Goal: Task Accomplishment & Management: Complete application form

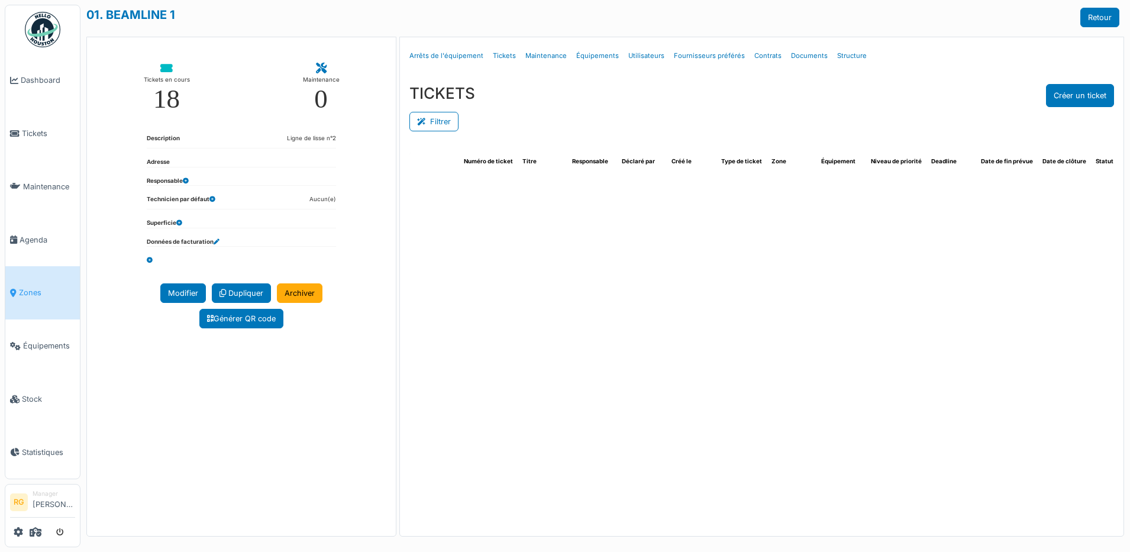
select select "***"
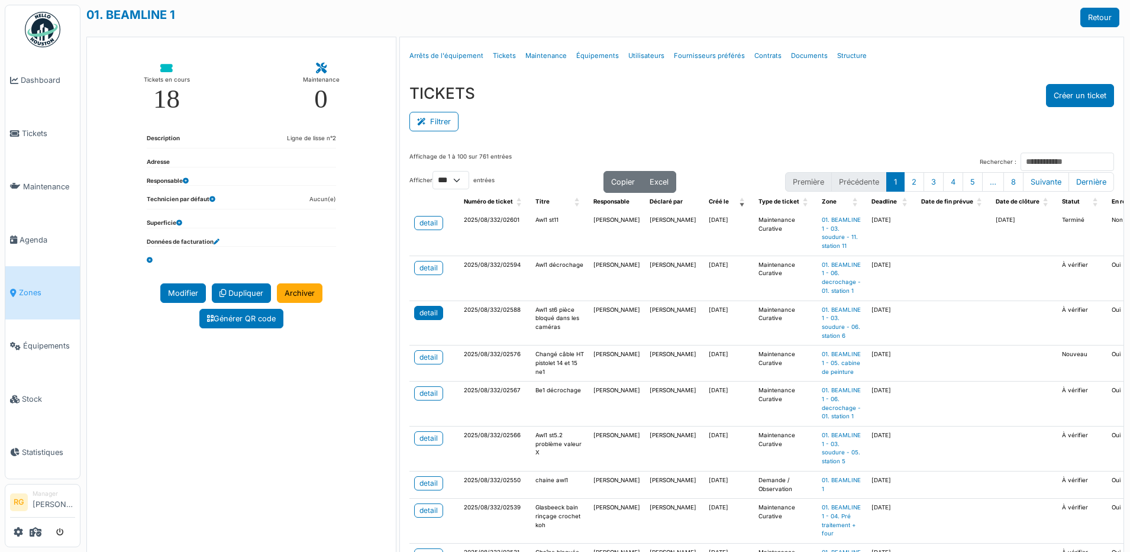
click at [425, 317] on div "detail" at bounding box center [428, 313] width 18 height 11
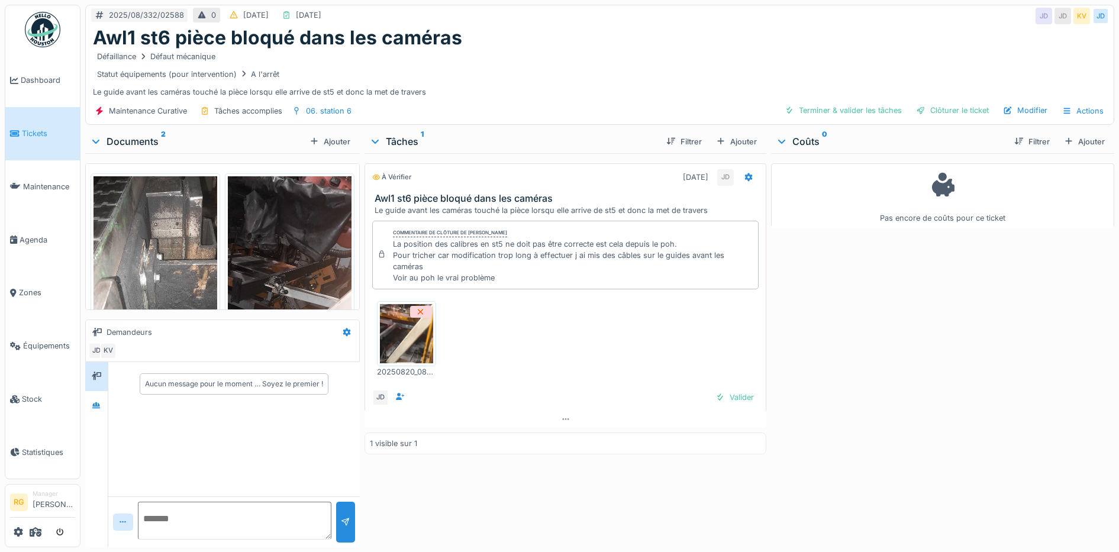
click at [282, 244] on img at bounding box center [290, 313] width 124 height 274
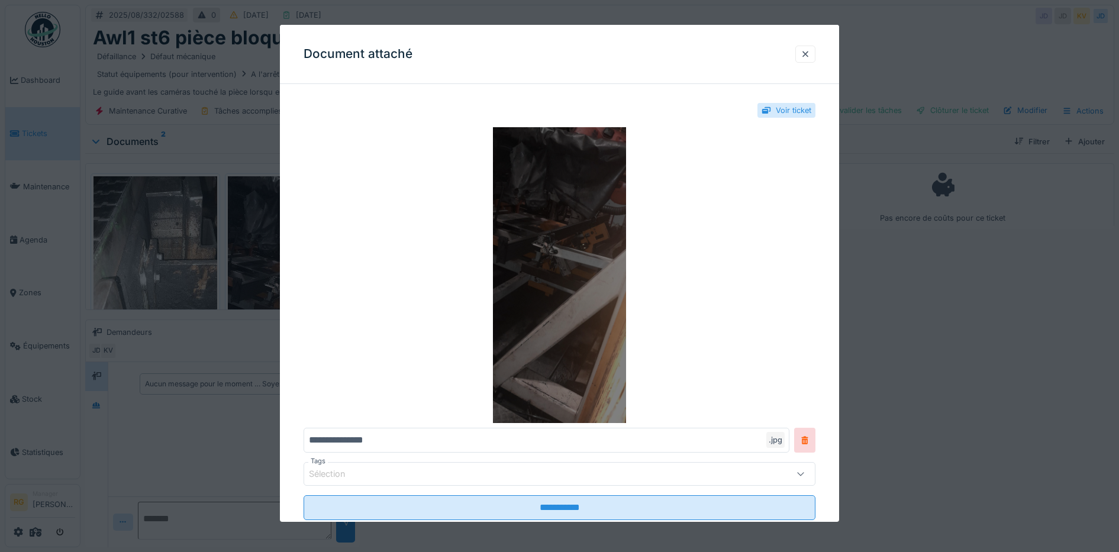
click at [545, 251] on img at bounding box center [559, 275] width 512 height 296
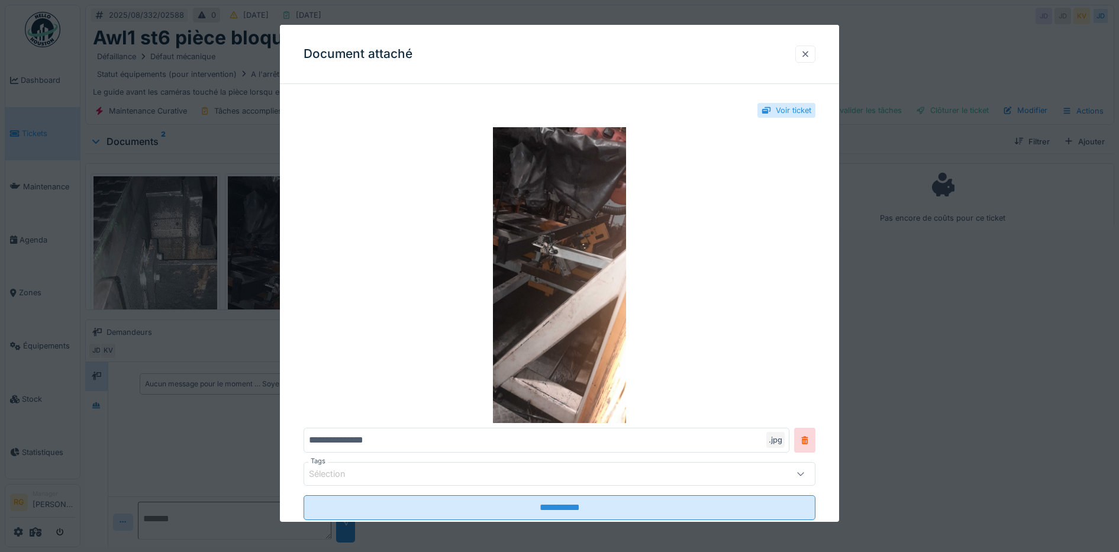
click at [815, 56] on div at bounding box center [805, 54] width 20 height 17
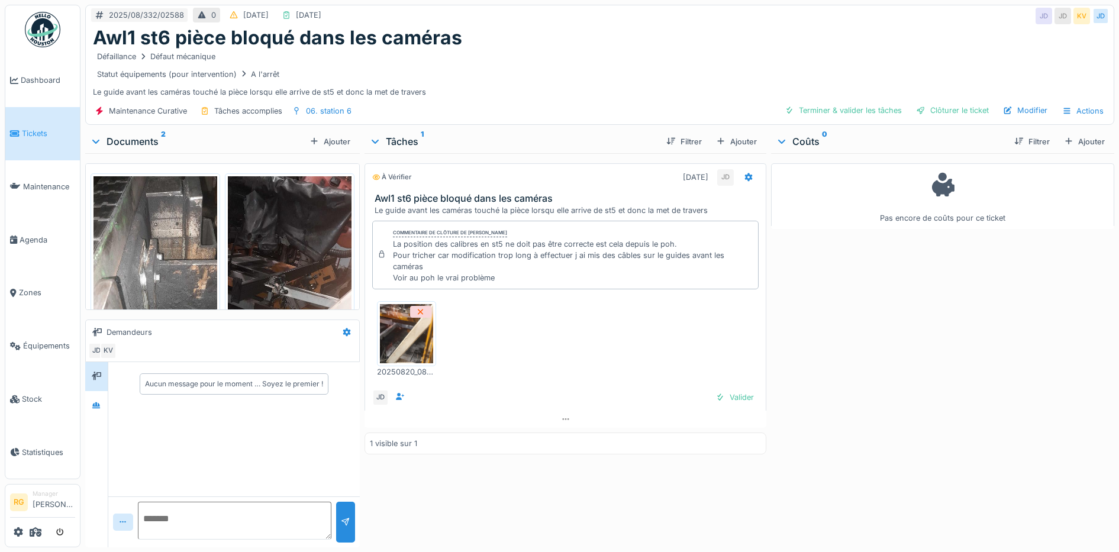
click at [170, 248] on img at bounding box center [155, 313] width 124 height 274
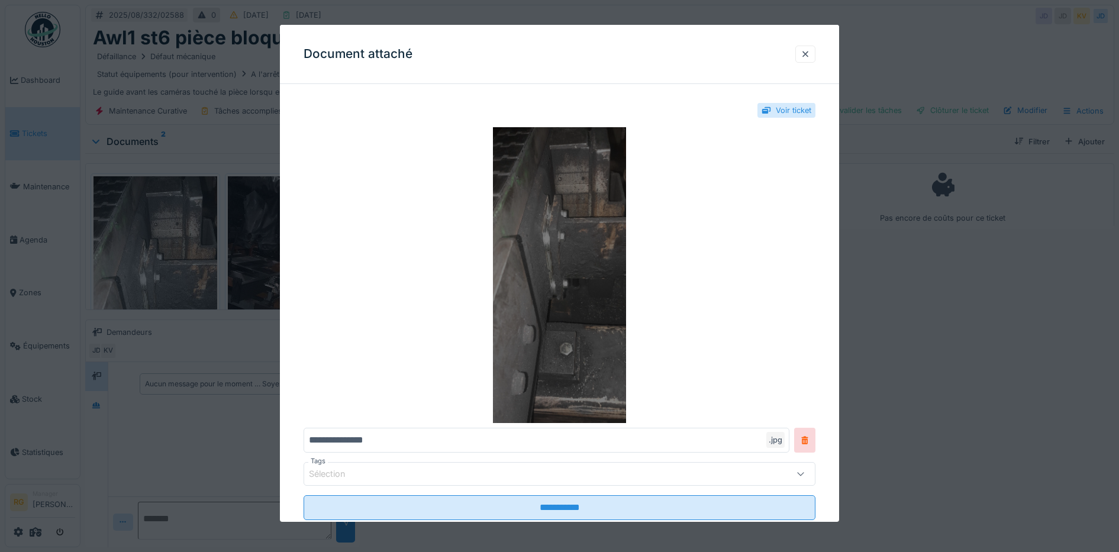
click at [564, 263] on img at bounding box center [559, 275] width 512 height 296
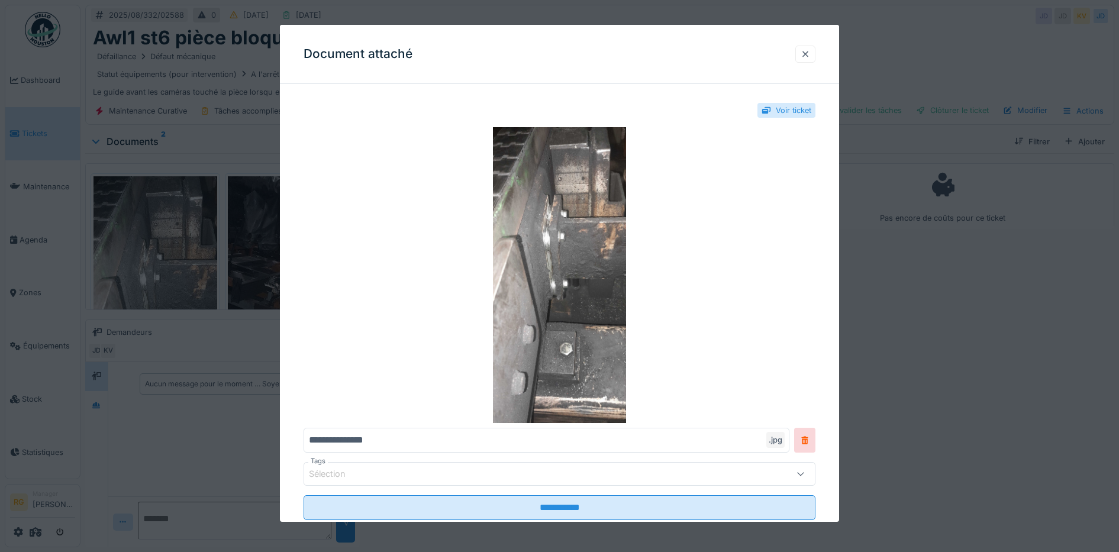
click at [810, 53] on div at bounding box center [804, 54] width 9 height 11
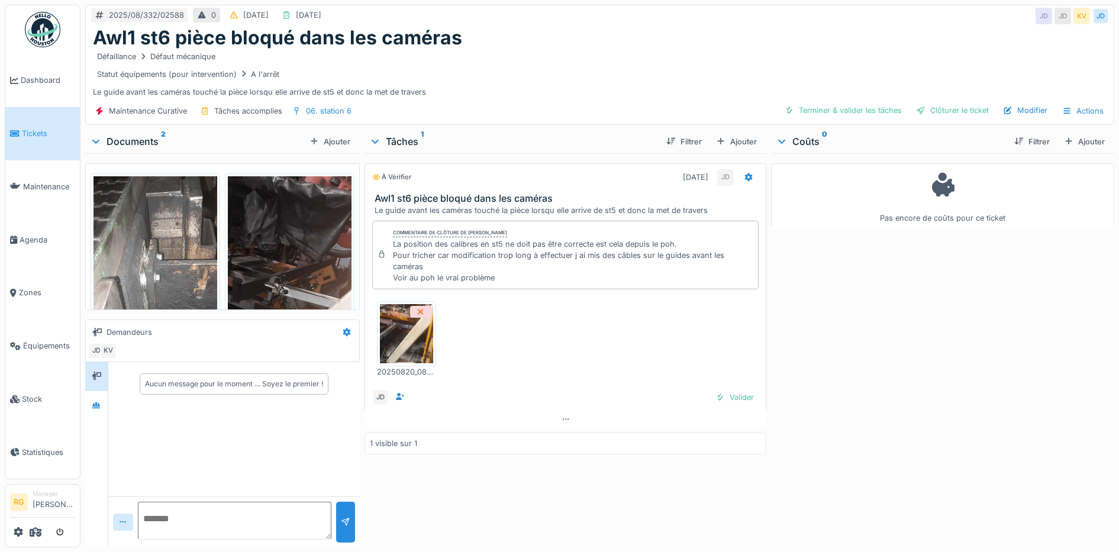
click at [393, 334] on img at bounding box center [406, 333] width 53 height 59
click at [726, 398] on div "Valider" at bounding box center [734, 397] width 48 height 16
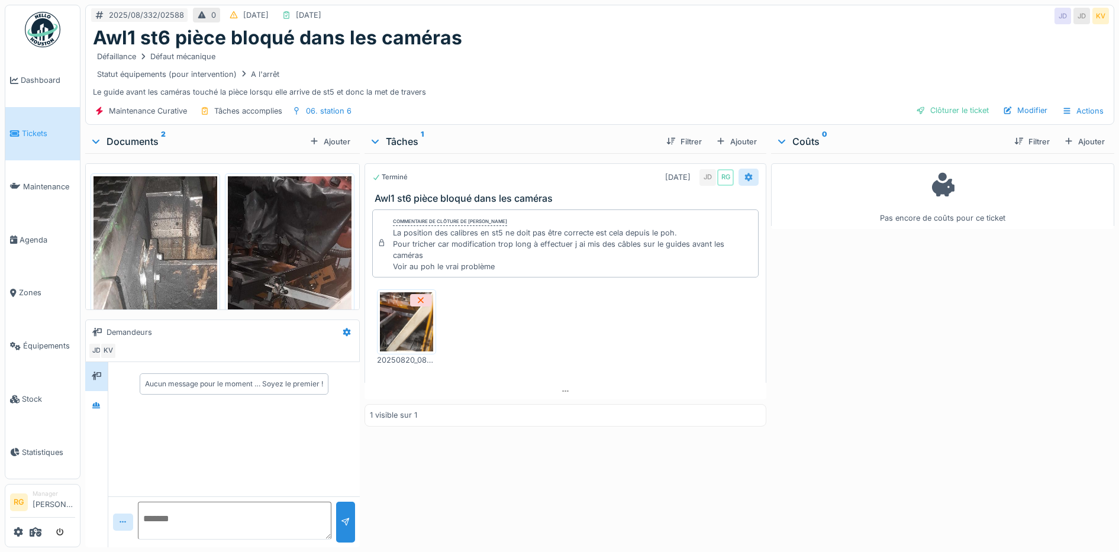
click at [745, 180] on icon at bounding box center [749, 177] width 8 height 8
click at [871, 425] on div "Pas encore de coûts pour ce ticket" at bounding box center [942, 347] width 343 height 389
click at [727, 142] on div "Ajouter" at bounding box center [736, 142] width 50 height 16
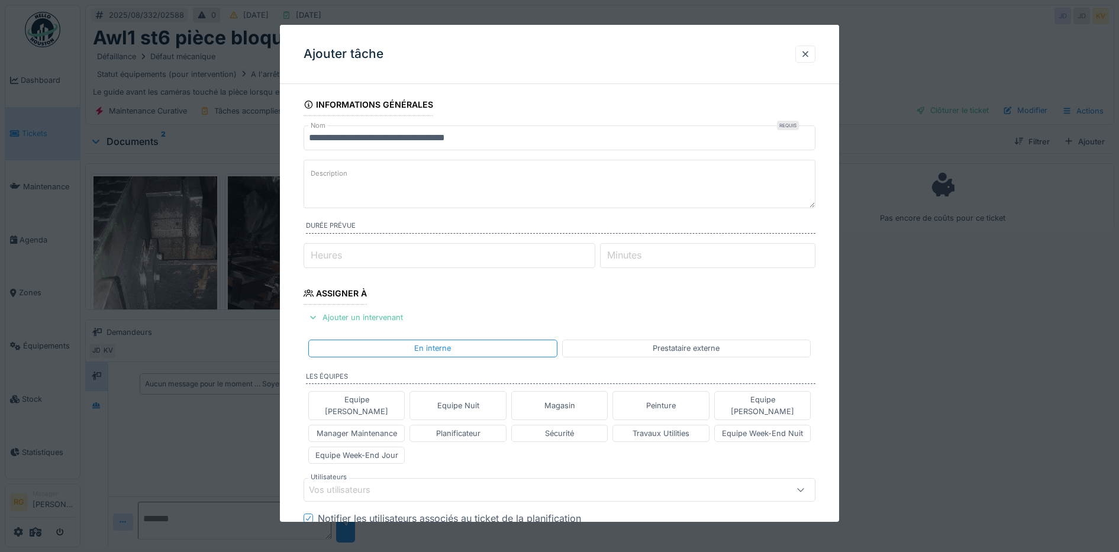
click at [395, 175] on textarea "Description" at bounding box center [559, 184] width 512 height 49
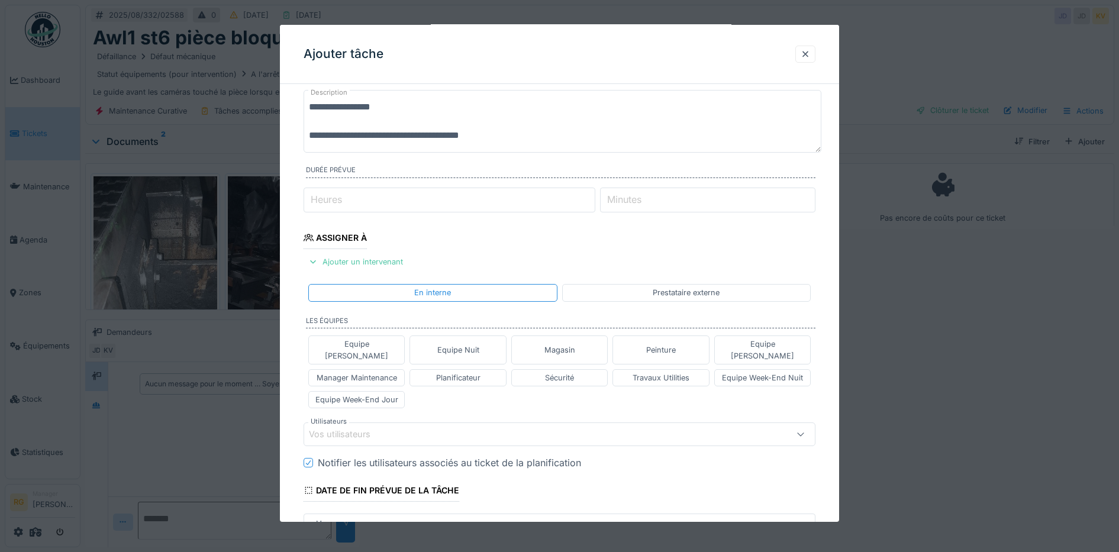
scroll to position [148, 0]
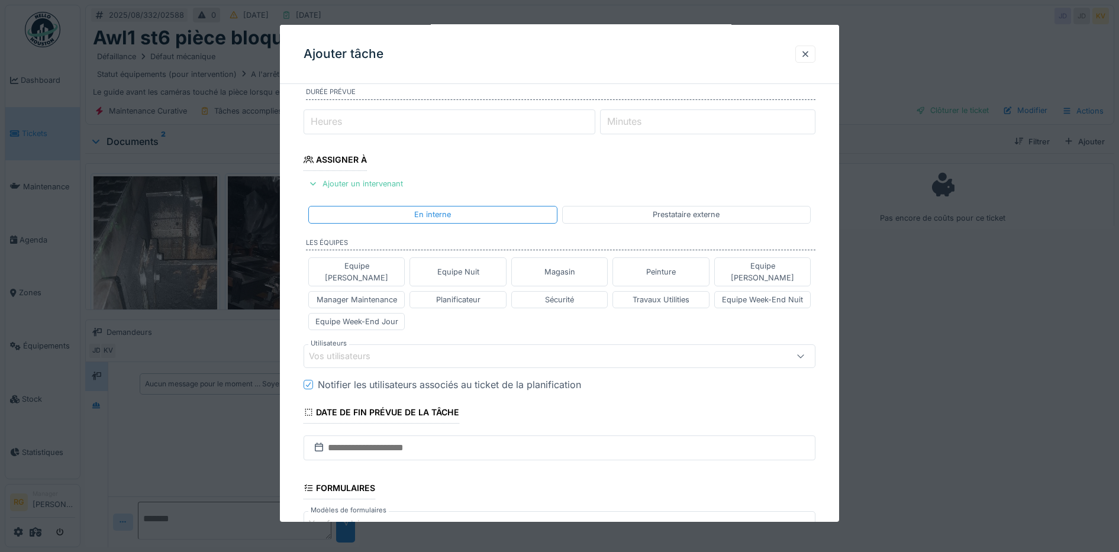
type textarea "**********"
click at [395, 350] on div "Vos utilisateurs" at bounding box center [530, 356] width 442 height 13
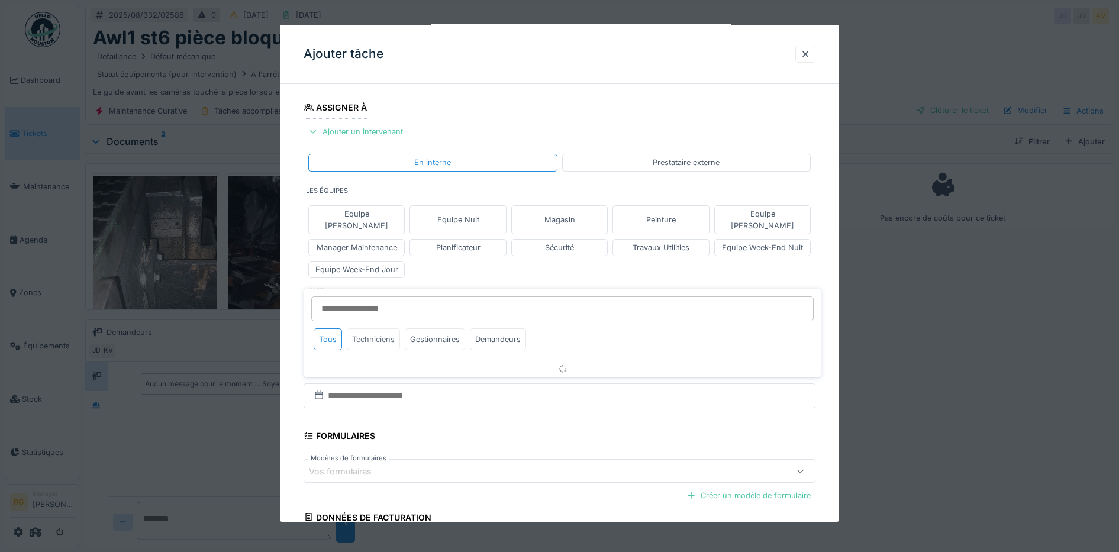
scroll to position [219, 0]
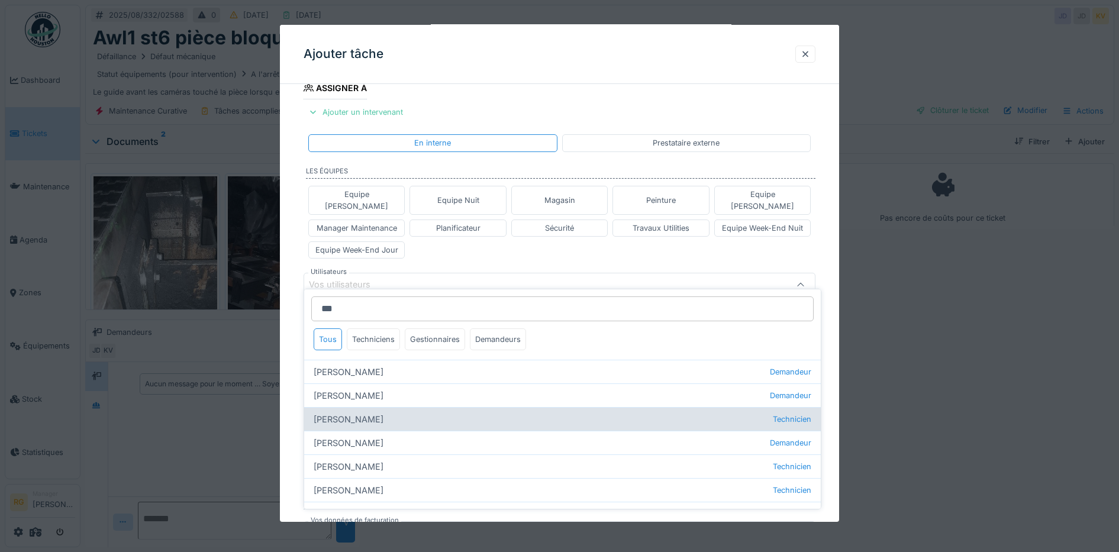
type input "***"
click at [364, 423] on div "Stephane Peetermans Technicien" at bounding box center [562, 419] width 516 height 24
type input "****"
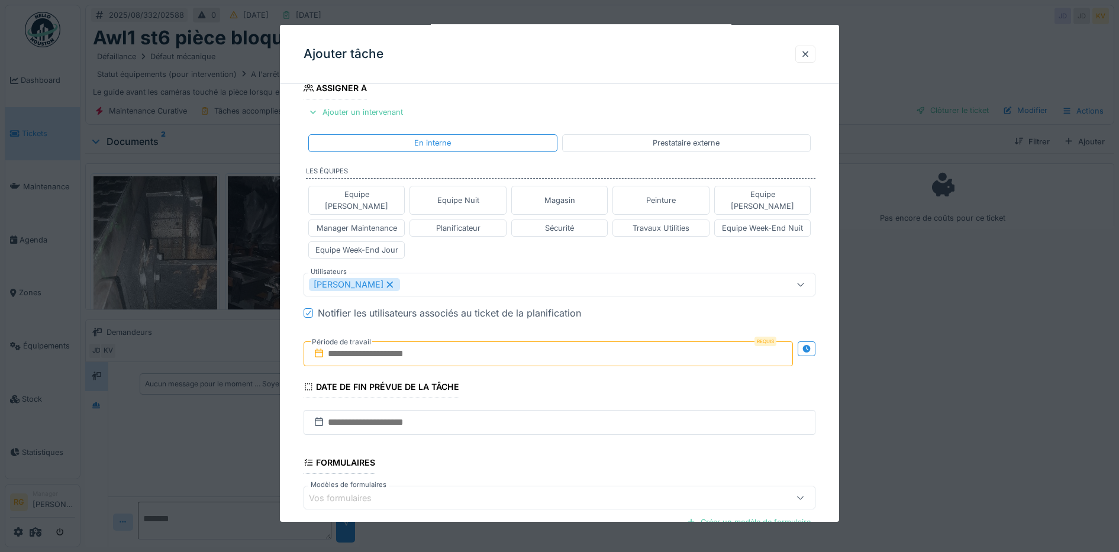
click at [477, 243] on div "Equipe Anthony Equipe Nuit Magasin Peinture Equipe Jean-Claude Manager Maintena…" at bounding box center [559, 222] width 512 height 82
click at [409, 341] on input "text" at bounding box center [548, 353] width 490 height 25
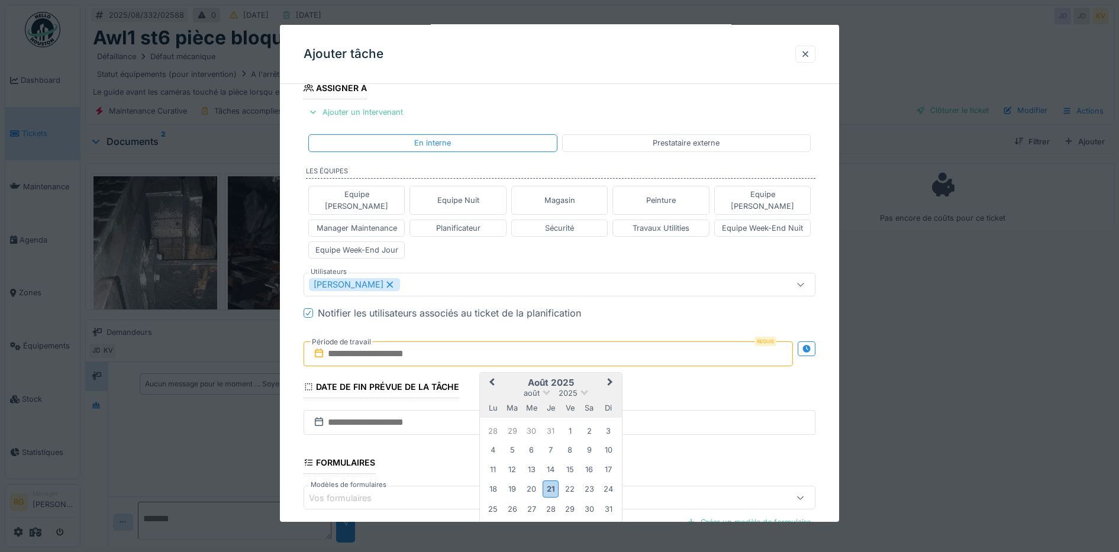
click at [588, 373] on div "août 2025 août 2025 lu ma me je ve sa di" at bounding box center [551, 395] width 142 height 45
click at [512, 501] on div "26" at bounding box center [512, 509] width 16 height 16
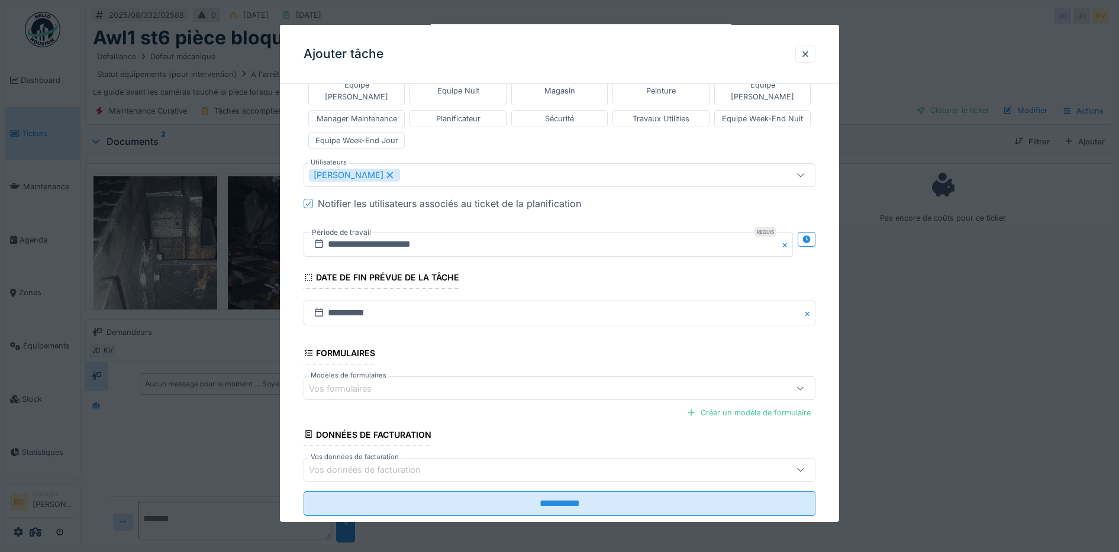
scroll to position [344, 0]
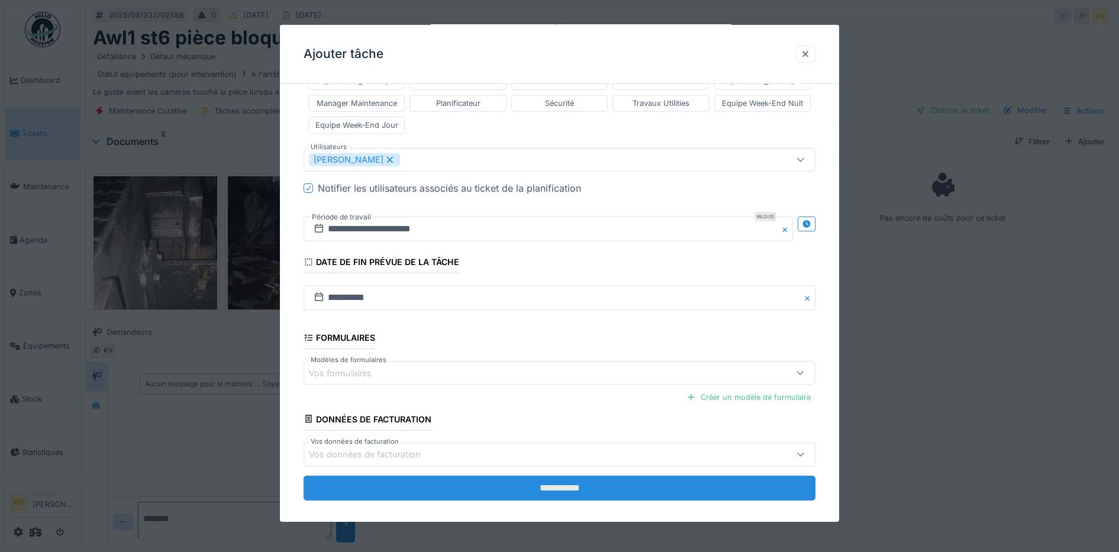
click at [557, 476] on input "**********" at bounding box center [559, 488] width 512 height 25
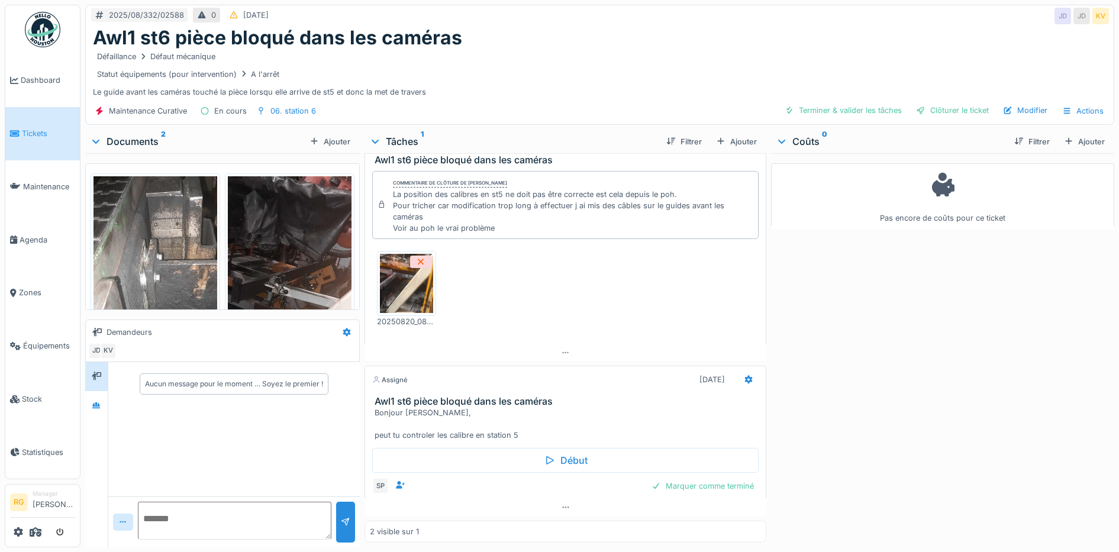
scroll to position [0, 0]
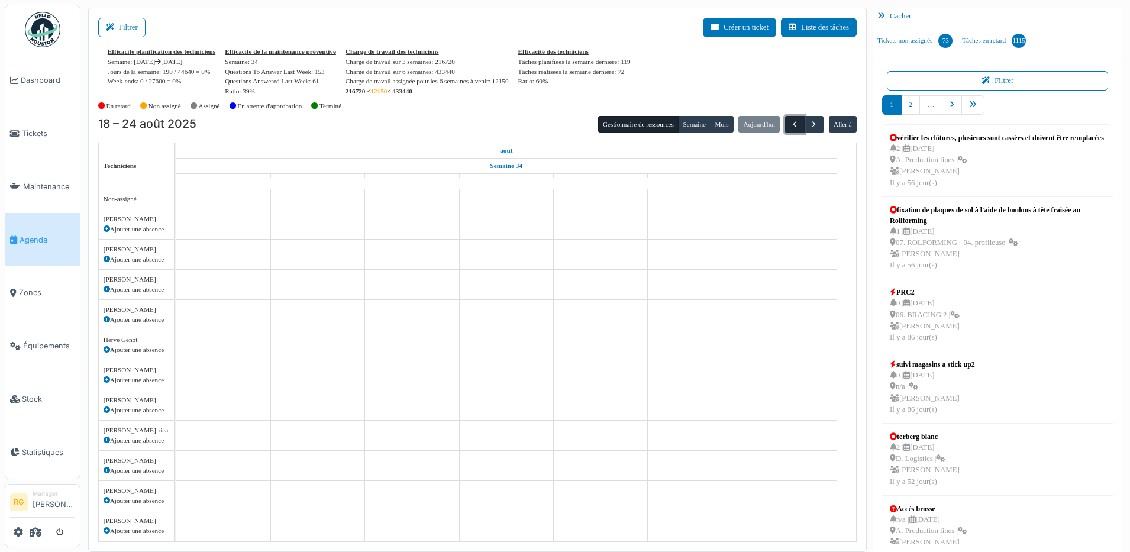
click at [786, 118] on button "button" at bounding box center [795, 124] width 20 height 17
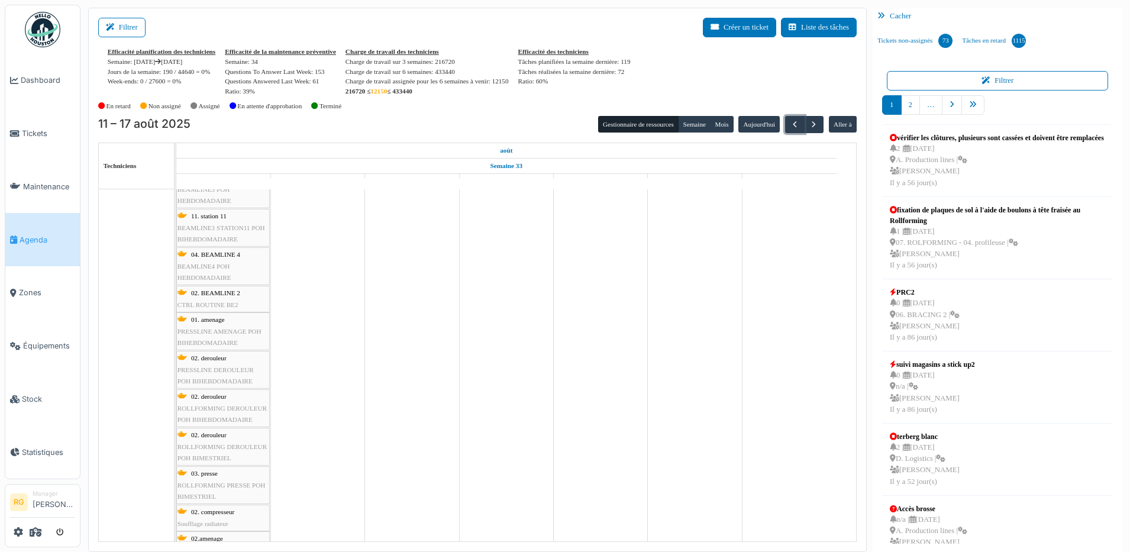
scroll to position [518, 0]
click at [130, 29] on button "Filtrer" at bounding box center [121, 28] width 47 height 20
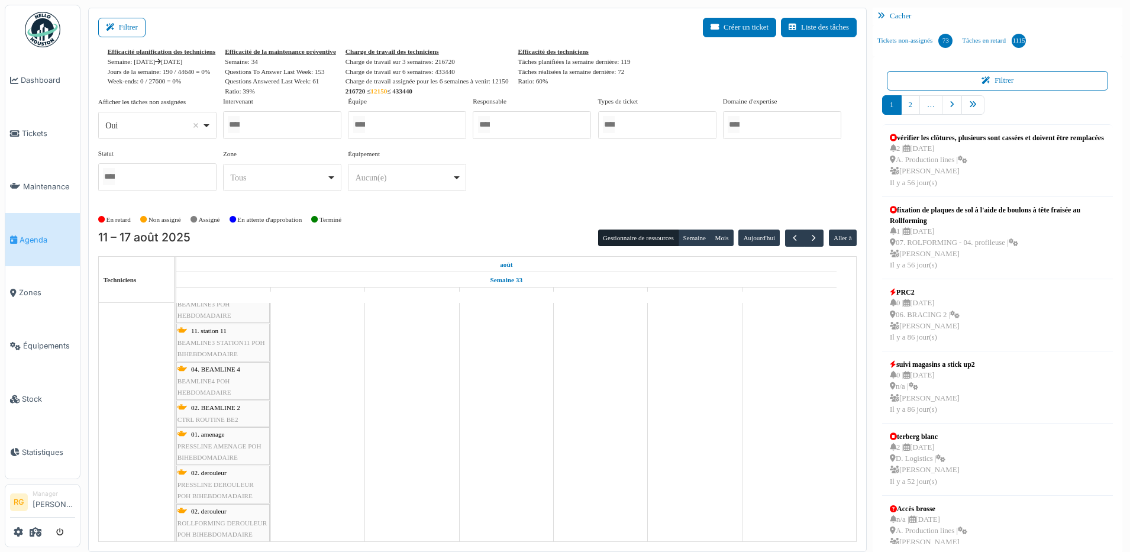
select select
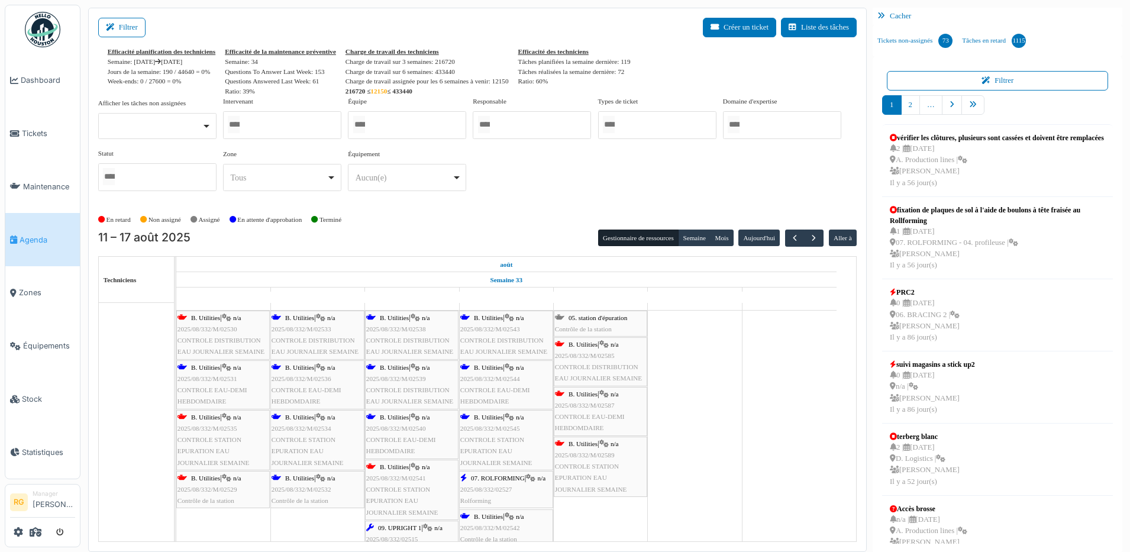
scroll to position [0, 0]
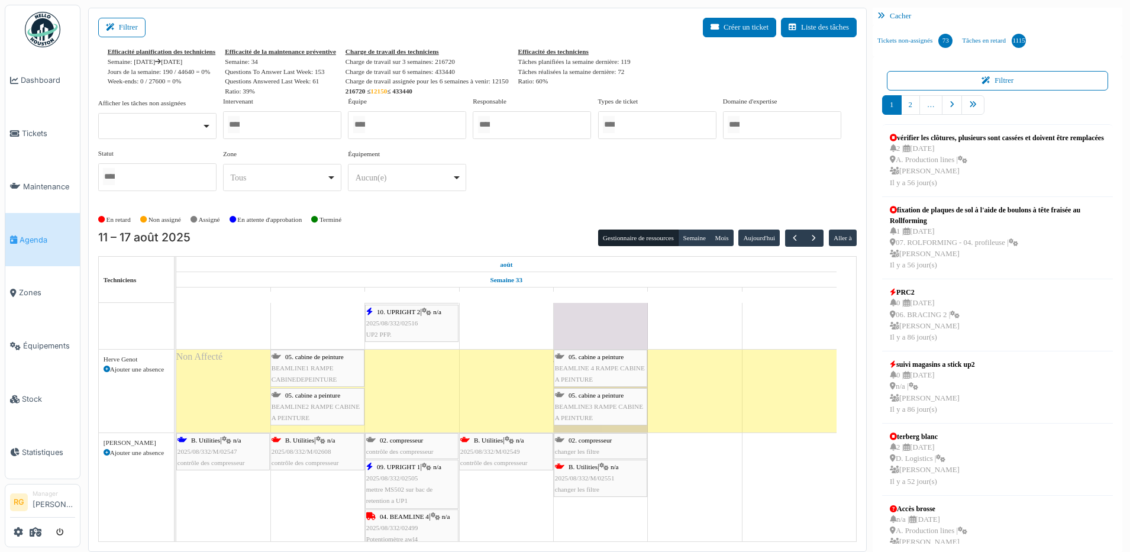
click at [298, 125] on div at bounding box center [282, 125] width 118 height 28
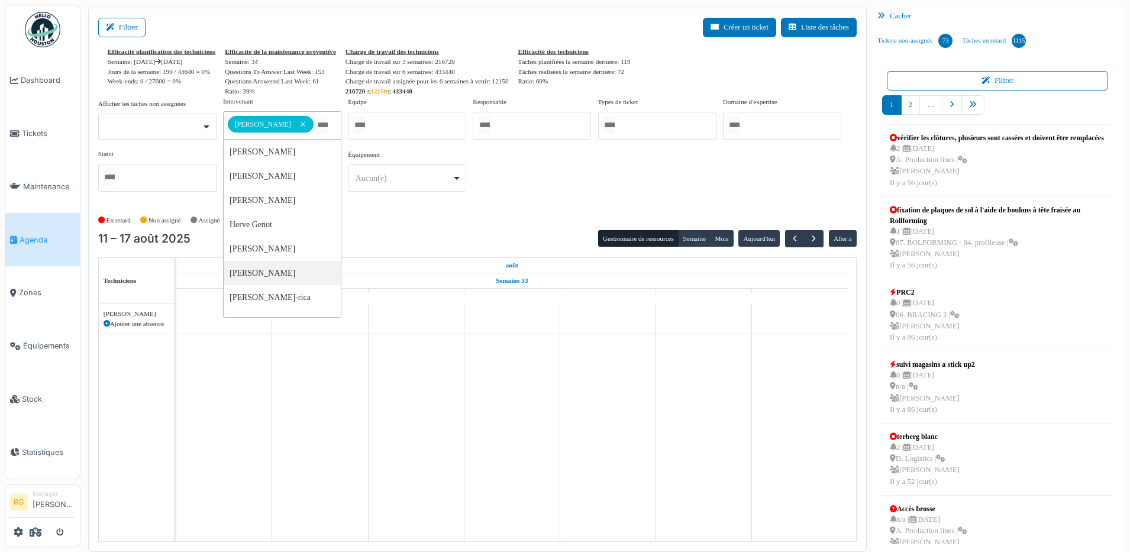
click at [431, 217] on div "En retard Non assigné Assigné En attente d'approbation Terminé" at bounding box center [477, 221] width 758 height 20
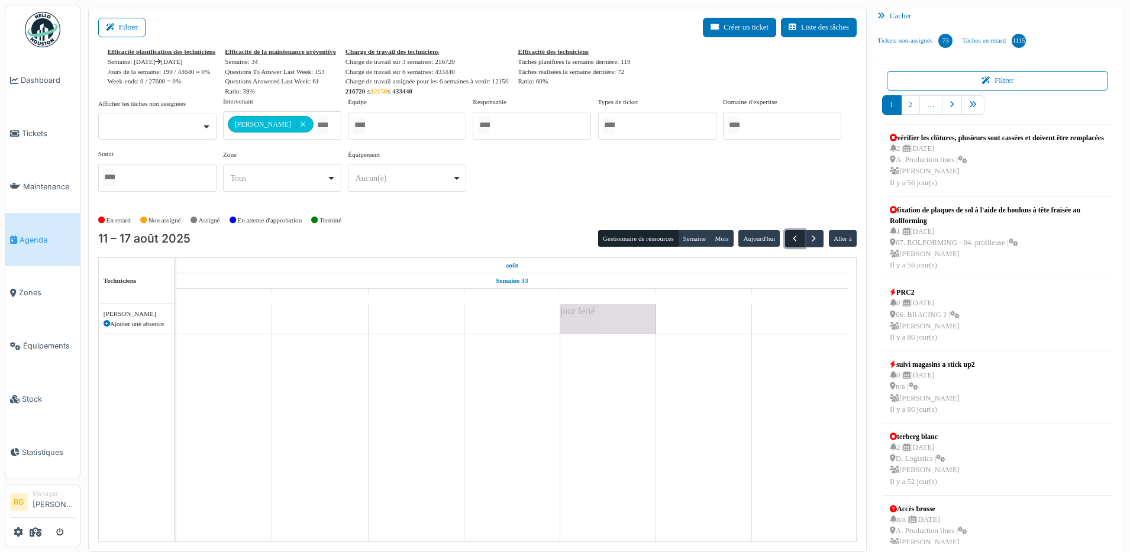
click at [791, 238] on button "button" at bounding box center [795, 238] width 20 height 17
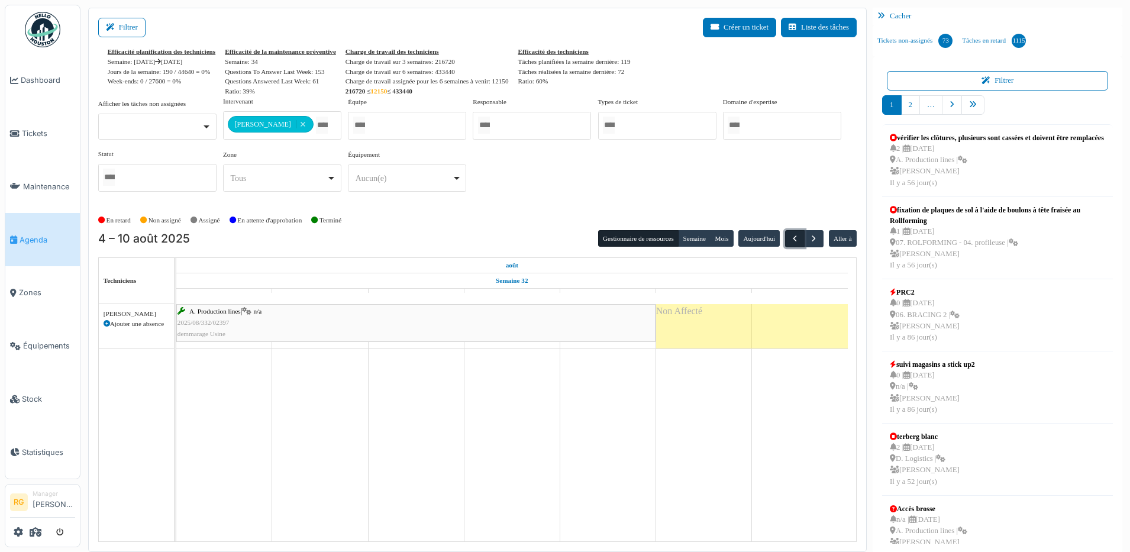
click at [790, 240] on span "button" at bounding box center [795, 239] width 10 height 10
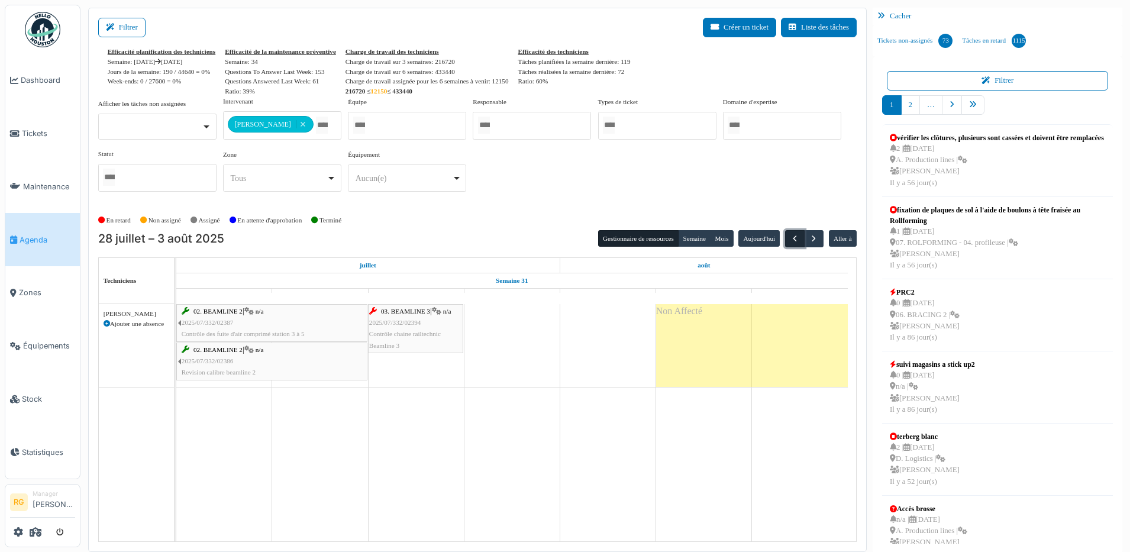
click at [790, 241] on span "button" at bounding box center [795, 239] width 10 height 10
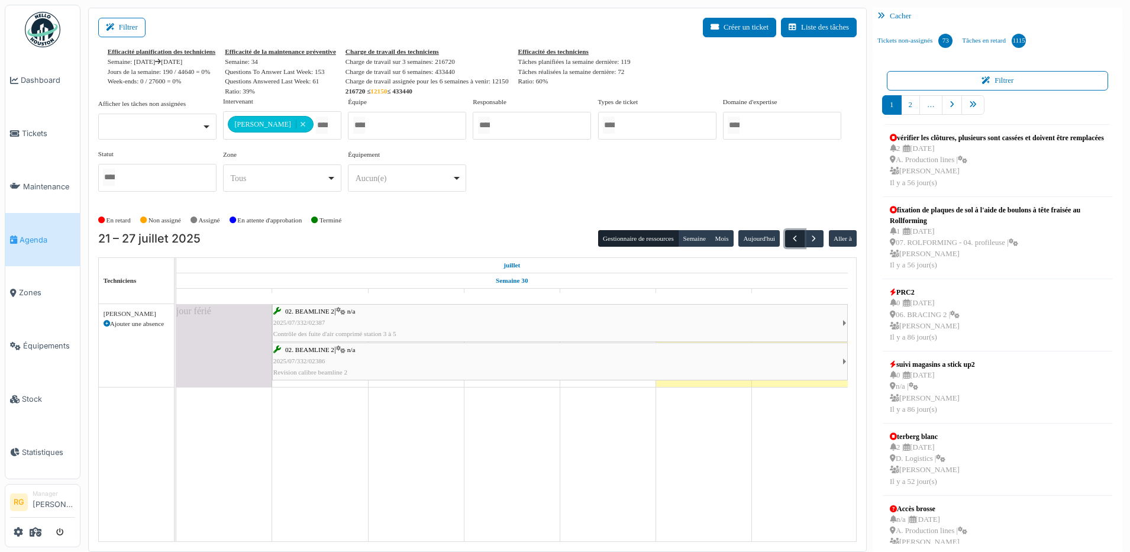
click at [790, 237] on span "button" at bounding box center [795, 239] width 10 height 10
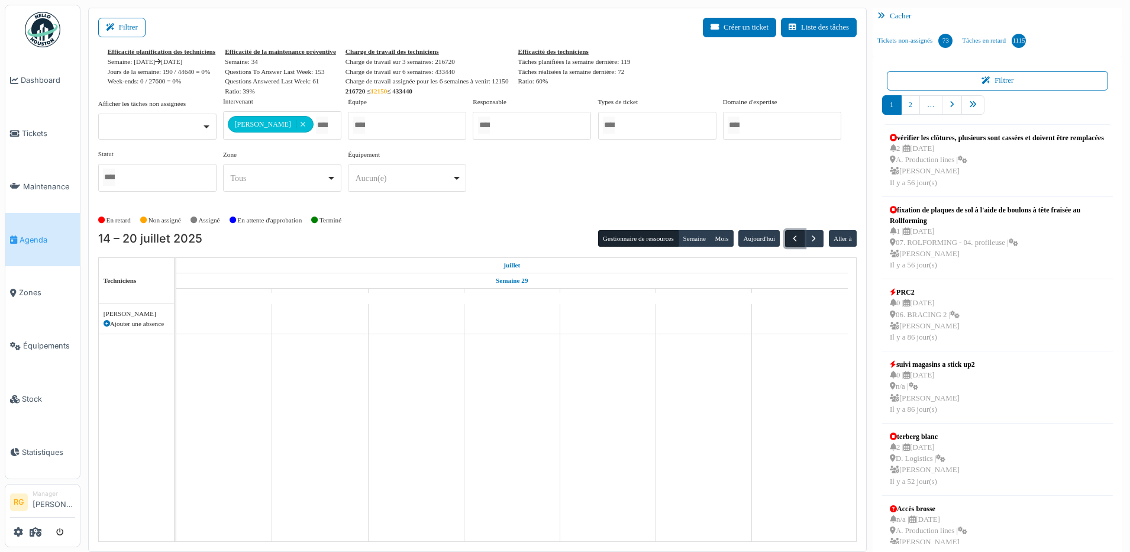
click at [790, 239] on span "button" at bounding box center [795, 239] width 10 height 10
click at [809, 238] on span "button" at bounding box center [814, 239] width 10 height 10
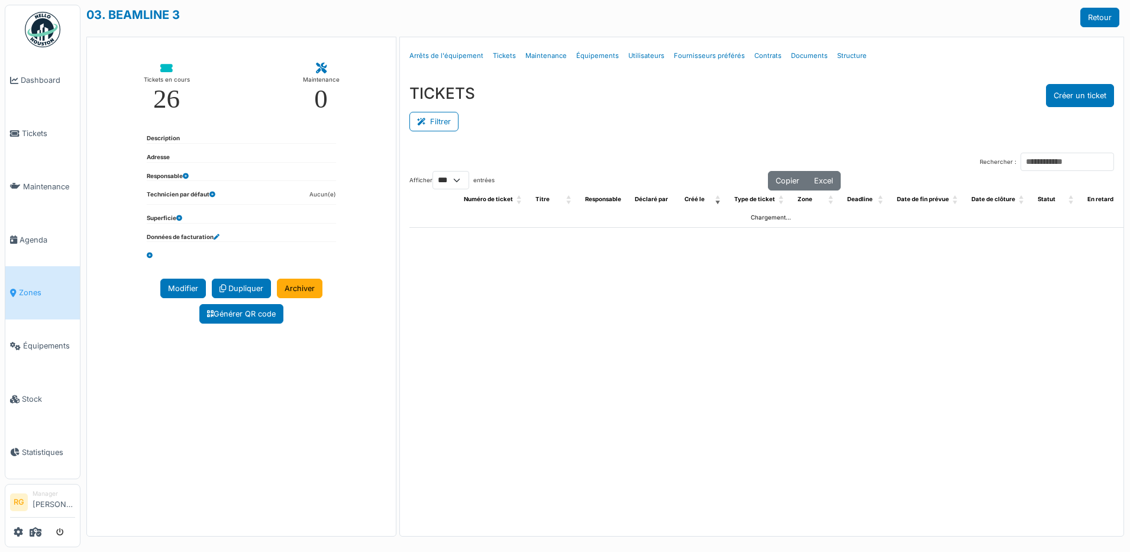
select select "***"
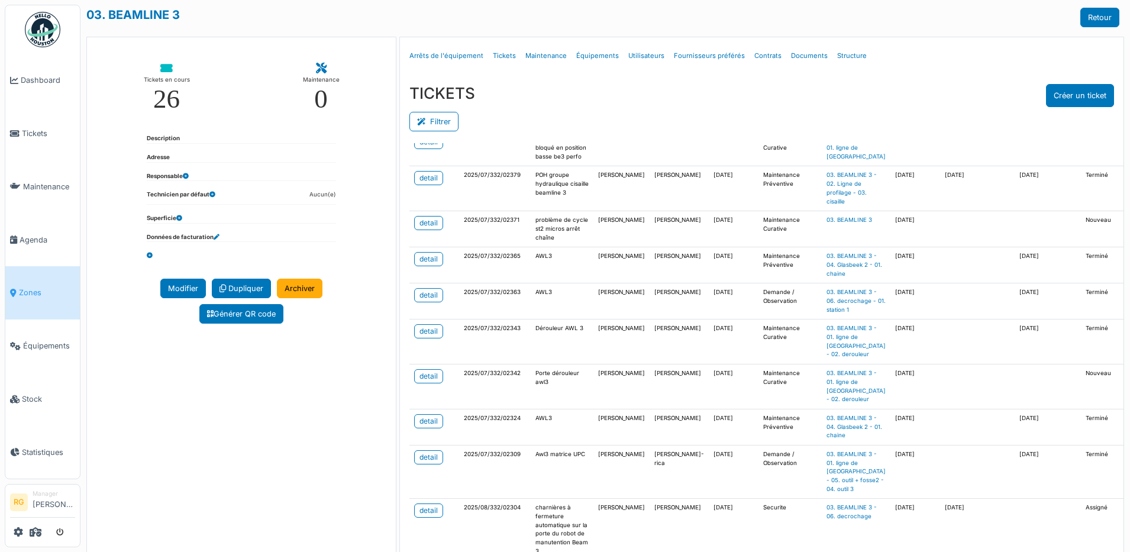
scroll to position [1035, 0]
click at [430, 119] on div "detail" at bounding box center [428, 114] width 18 height 11
